Goal: Transaction & Acquisition: Subscribe to service/newsletter

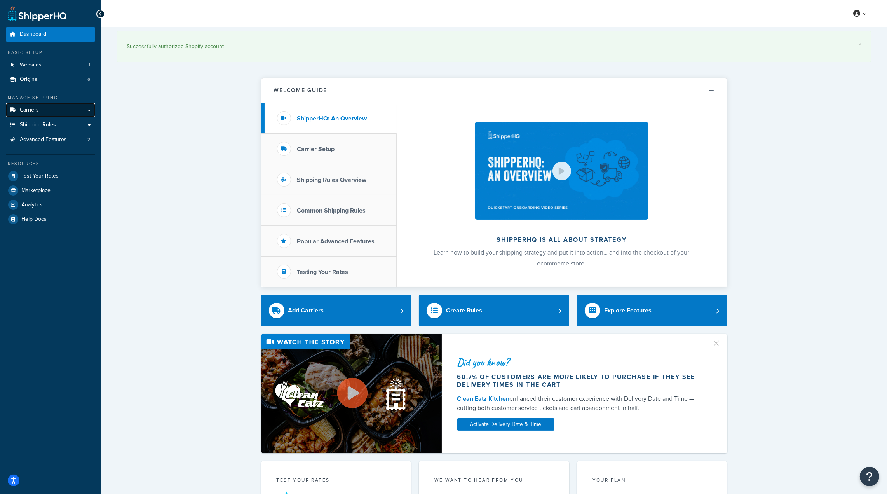
click at [48, 113] on link "Carriers" at bounding box center [50, 110] width 89 height 14
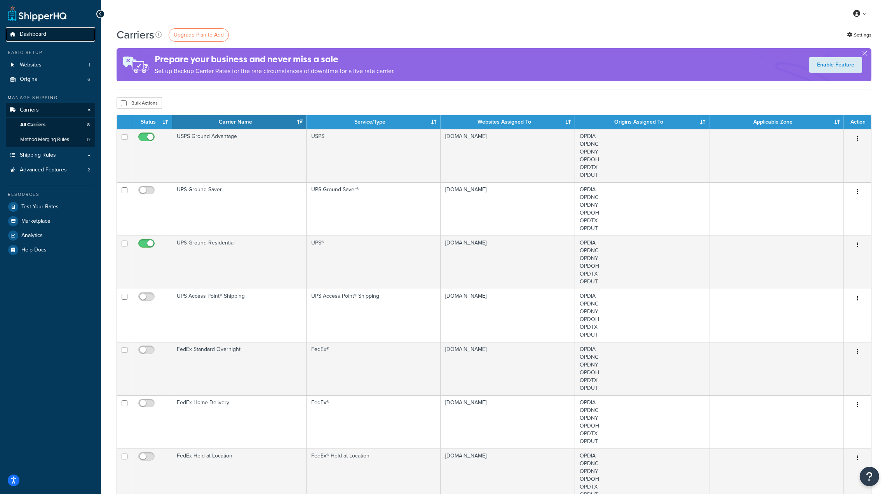
click at [29, 34] on span "Dashboard" at bounding box center [33, 34] width 26 height 7
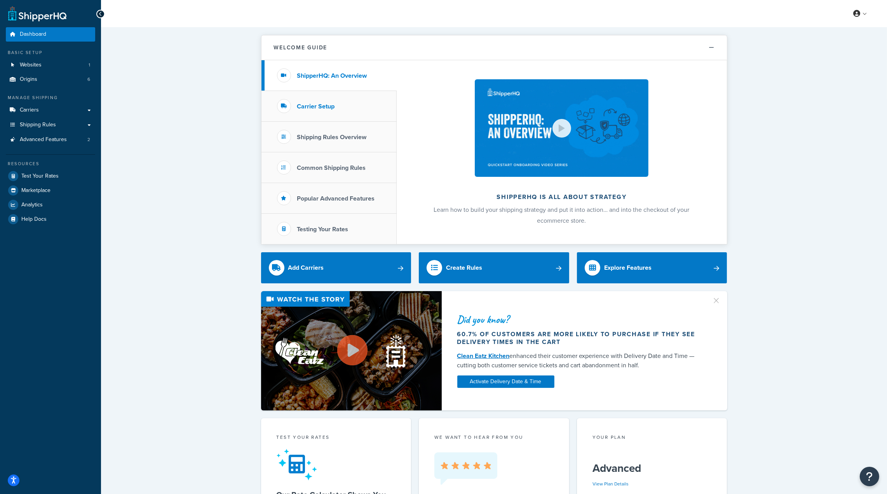
click at [325, 107] on h3 "Carrier Setup" at bounding box center [316, 106] width 38 height 7
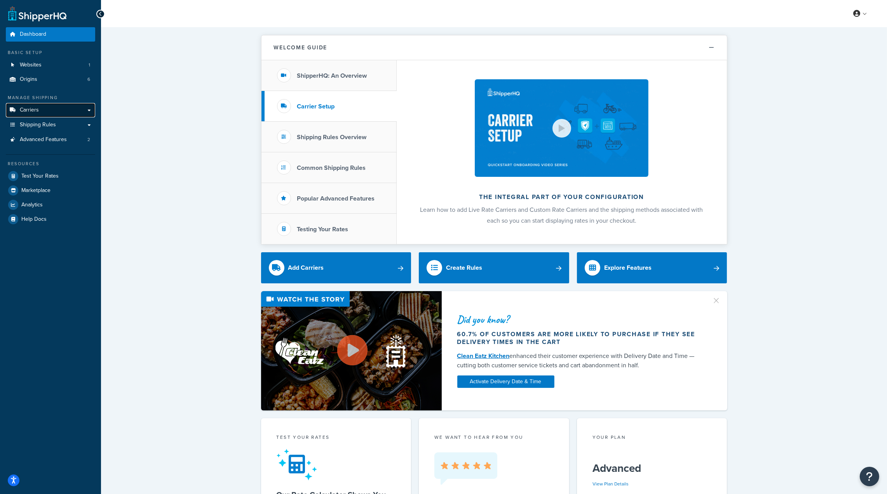
click at [36, 111] on span "Carriers" at bounding box center [29, 110] width 19 height 7
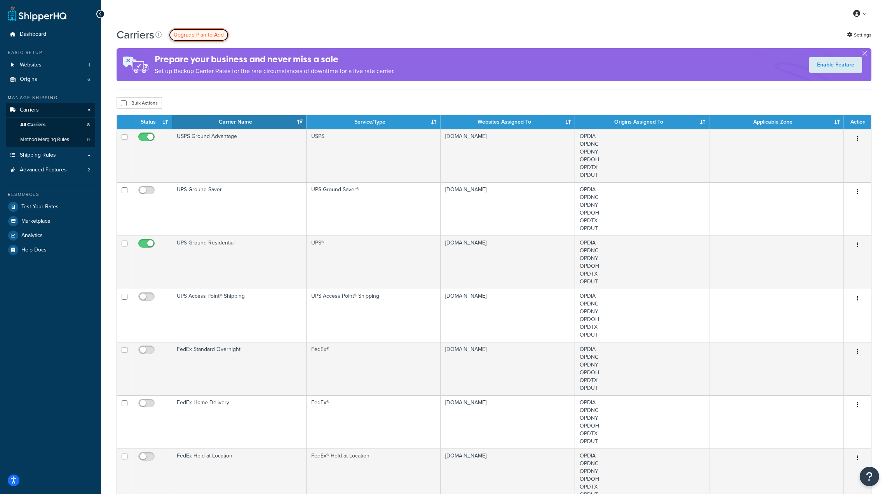
click at [203, 32] on span "Upgrade Plan to Add" at bounding box center [199, 35] width 50 height 8
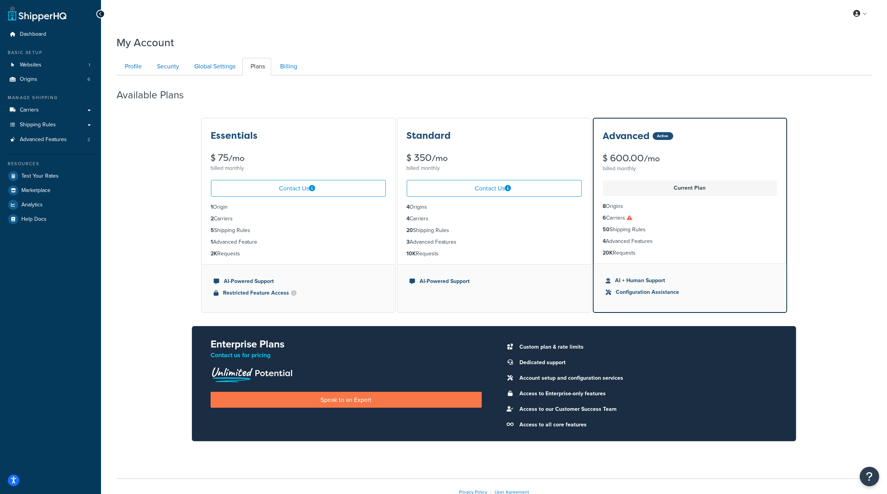
click at [631, 218] on icon at bounding box center [629, 217] width 5 height 5
click at [280, 68] on link "Billing" at bounding box center [287, 66] width 31 height 17
